Goal: Task Accomplishment & Management: Manage account settings

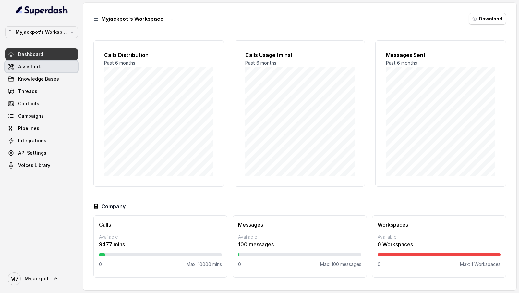
click at [39, 66] on span "Assistants" at bounding box center [30, 66] width 25 height 6
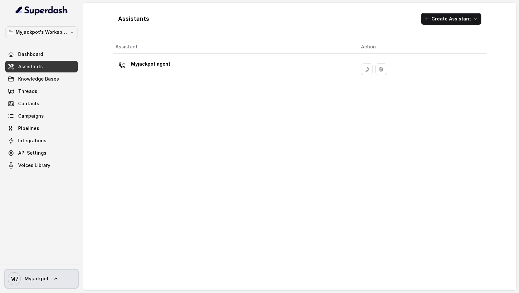
click at [48, 281] on link "M7 Myjackpot" at bounding box center [41, 278] width 73 height 18
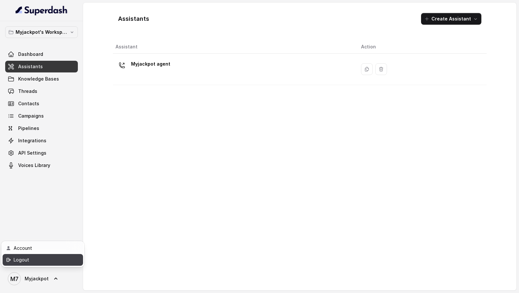
click at [64, 257] on div "Logout" at bounding box center [41, 260] width 55 height 8
